Goal: Check status: Check status

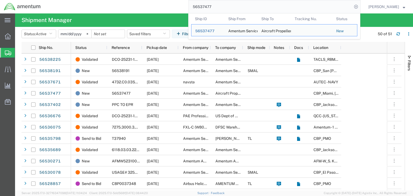
click at [237, 1] on input "56537477" at bounding box center [271, 6] width 164 height 13
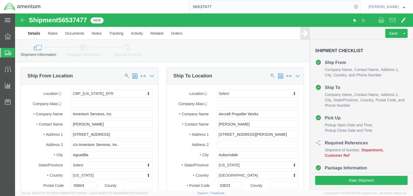
select select "49933"
select select
drag, startPoint x: 66, startPoint y: 31, endPoint x: 69, endPoint y: 40, distance: 9.9
click icon
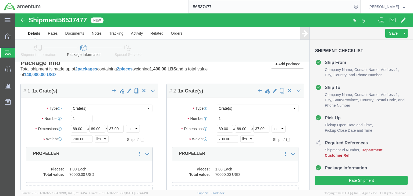
scroll to position [91, 0]
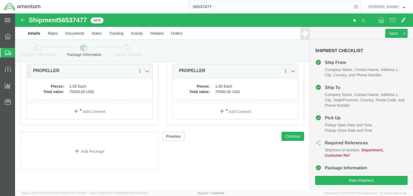
click dd "70000.00 USD"
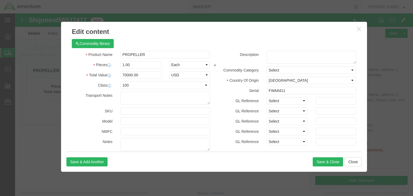
scroll to position [129, 0]
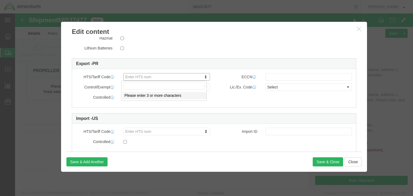
drag, startPoint x: 121, startPoint y: 64, endPoint x: 117, endPoint y: 72, distance: 8.8
click input "text"
paste input "8807100030"
type input "8807100030"
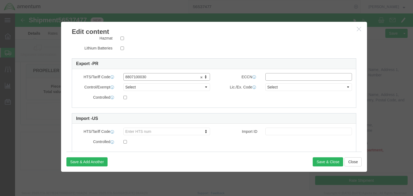
click input "text"
type input "9A991.d"
click select "Select ATF BIS DEA EPA FDA FTR ITAR OFAC Other (OPA)"
select select "BIS"
click select "Select ATF BIS DEA EPA FDA FTR ITAR OFAC Other (OPA)"
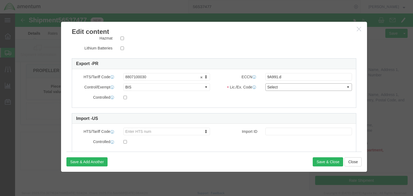
click select "Select AGR-Agricultural APP-Computers APR-Additional Permissive Exports AVS-Air…"
select select "NLR"
click select "Select AGR-Agricultural APP-Computers APR-Additional Permissive Exports AVS-Air…"
click button "Save & Close"
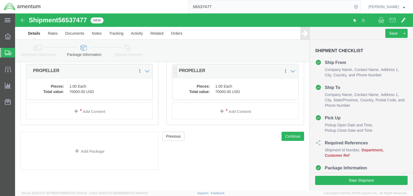
click dt "Total value:"
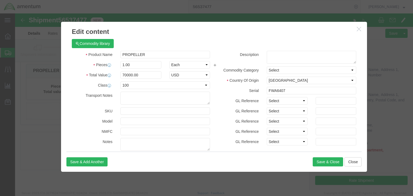
scroll to position [141, 0]
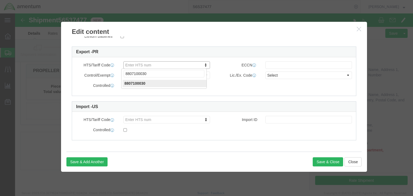
type input "8807100030"
click input "text"
type input "9A991.d"
click select "Select ATF BIS DEA EPA FDA FTR ITAR OFAC Other (OPA)"
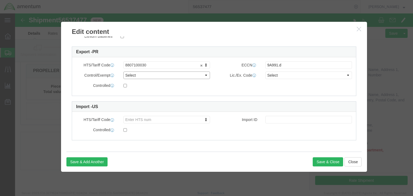
select select "BIS"
click select "Select ATF BIS DEA EPA FDA FTR ITAR OFAC Other (OPA)"
click select "Select AGR-Agricultural APP-Computers APR-Additional Permissive Exports AVS-Air…"
select select "NLR"
click select "Select AGR-Agricultural APP-Computers APR-Additional Permissive Exports AVS-Air…"
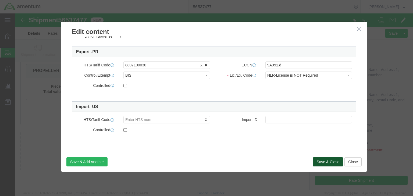
click button "Save & Close"
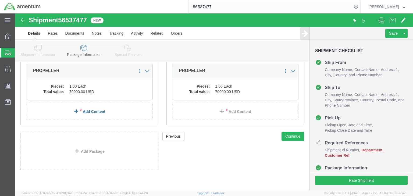
click link "Add Content"
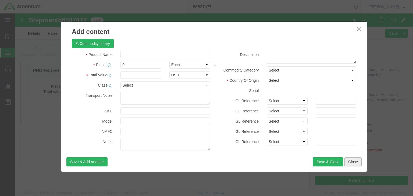
click button "Close"
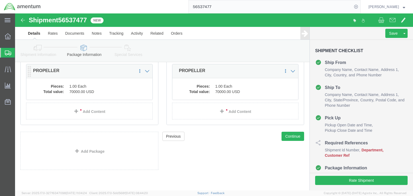
click dd "70000.00 USD"
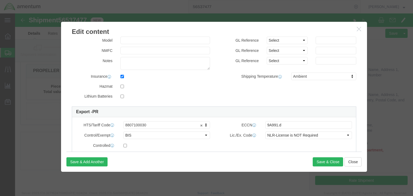
scroll to position [108, 0]
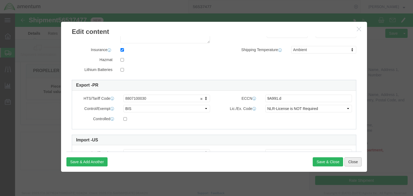
click button "Close"
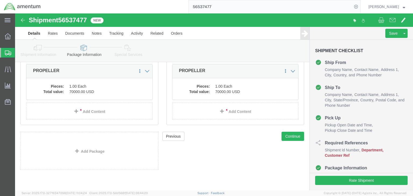
click icon
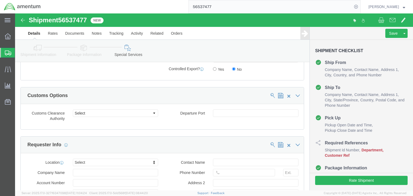
scroll to position [396, 0]
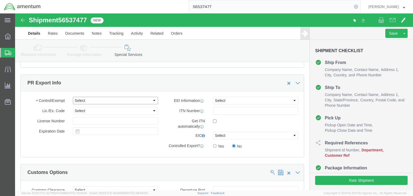
click select "Select ATF BIS DEA EPA FDA FTR ITAR OFAC Other (OPA)"
select select "BIS"
click select "Select ATF BIS DEA EPA FDA FTR ITAR OFAC Other (OPA)"
click select "Select AGR-Agricultural APP-Computers APR-Additional Permissive Exports AVS-Air…"
select select "NLR"
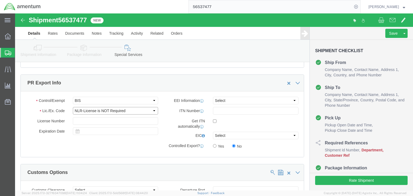
click select "Select AGR-Agricultural APP-Computers APR-Additional Permissive Exports AVS-Air…"
click select "Select AES-Direct EEI Carrier File EEI EEI Exempt"
select select "AESD"
click select "Select AES-Direct EEI Carrier File EEI EEI Exempt"
click icon
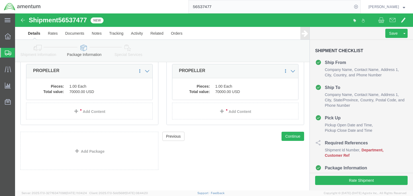
click icon
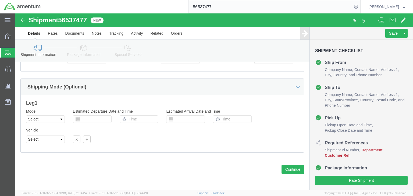
click at [19, 54] on span "Shipments" at bounding box center [17, 52] width 4 height 11
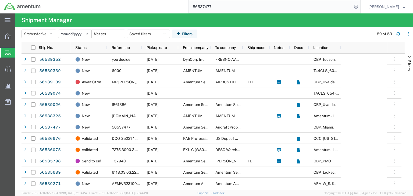
click at [214, 6] on input "56537477" at bounding box center [271, 6] width 164 height 13
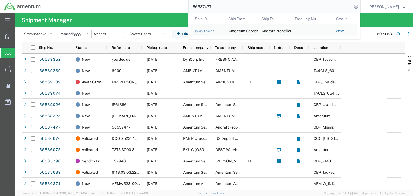
click at [214, 6] on input "56537477" at bounding box center [271, 6] width 164 height 13
paste input "8325"
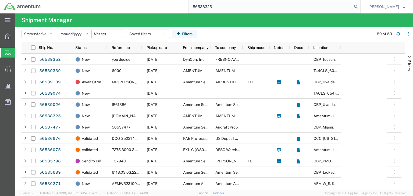
type input "56538325"
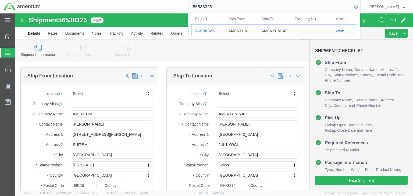
select select
click link "Package Information"
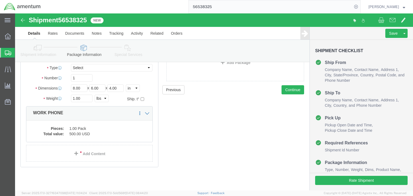
scroll to position [49, 0]
click dd "1.00 Pack"
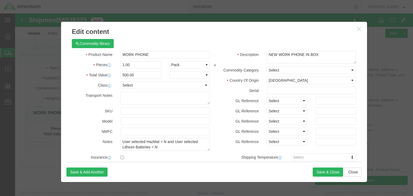
checkbox input "true"
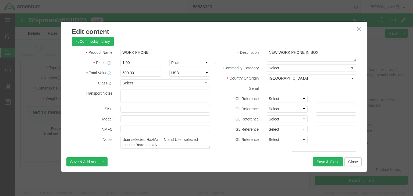
scroll to position [0, 0]
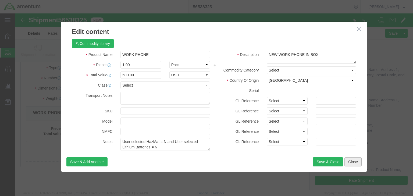
click button "Close"
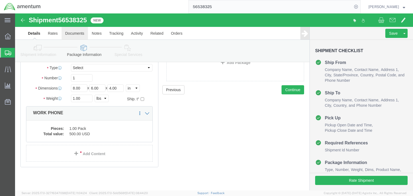
click link "Documents"
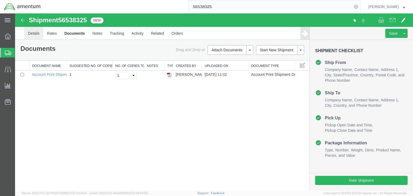
click at [34, 31] on link "Details" at bounding box center [33, 33] width 19 height 13
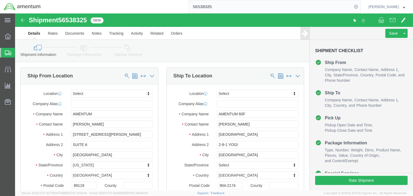
click icon
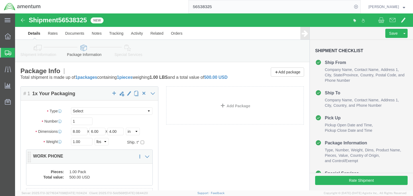
click dd "1.00 Pack"
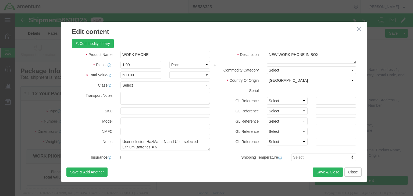
checkbox input "true"
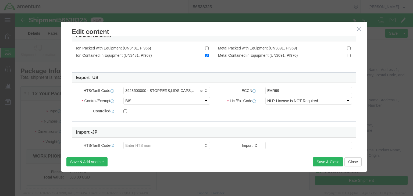
scroll to position [172, 0]
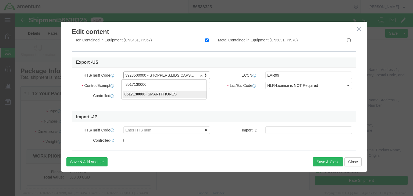
type input "8517130000"
click input "EAR99"
click input "text"
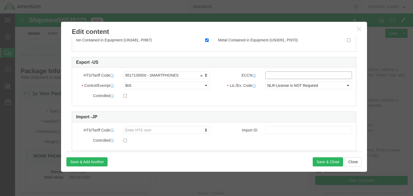
type input "5A991.g"
click select "Select ATF BIS DEA EPA FDA FTR ITAR OFAC Other (OPA)"
click div "Controlled"
click button "Save & Close"
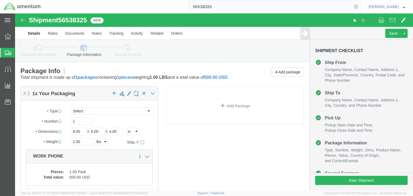
click icon
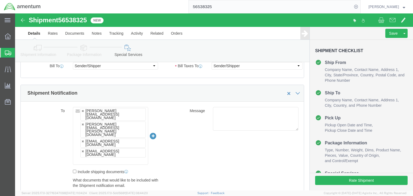
scroll to position [409, 0]
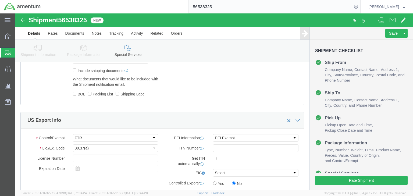
click link "Package Information"
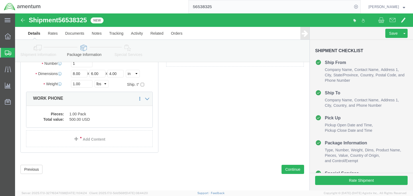
click icon
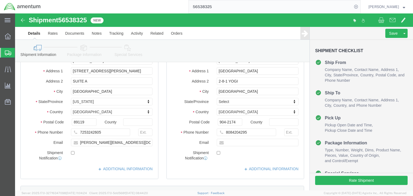
scroll to position [300, 0]
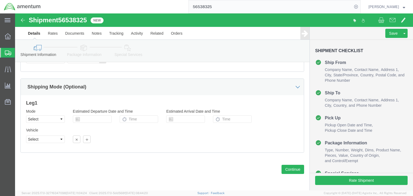
click at [19, 51] on span "Shipments" at bounding box center [17, 52] width 4 height 11
